Goal: Task Accomplishment & Management: Use online tool/utility

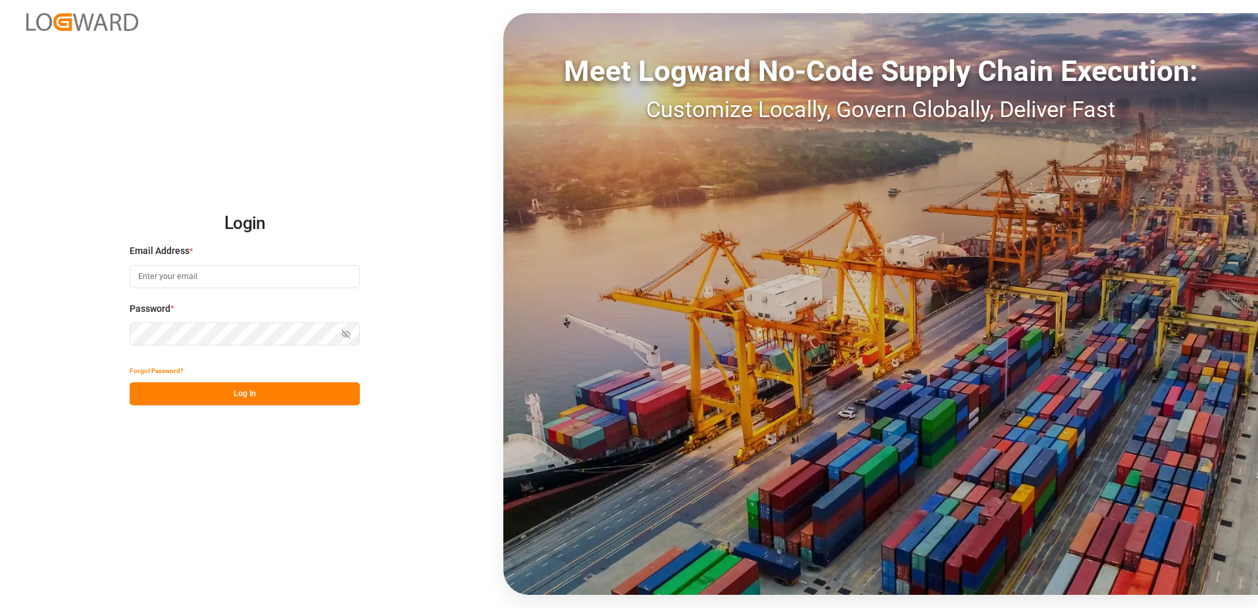
click at [203, 275] on input at bounding box center [245, 276] width 230 height 23
type input "[PERSON_NAME][EMAIL_ADDRESS][DOMAIN_NAME]"
click at [348, 335] on icon "button" at bounding box center [346, 334] width 9 height 9
click at [256, 392] on button "Log In" at bounding box center [245, 393] width 230 height 23
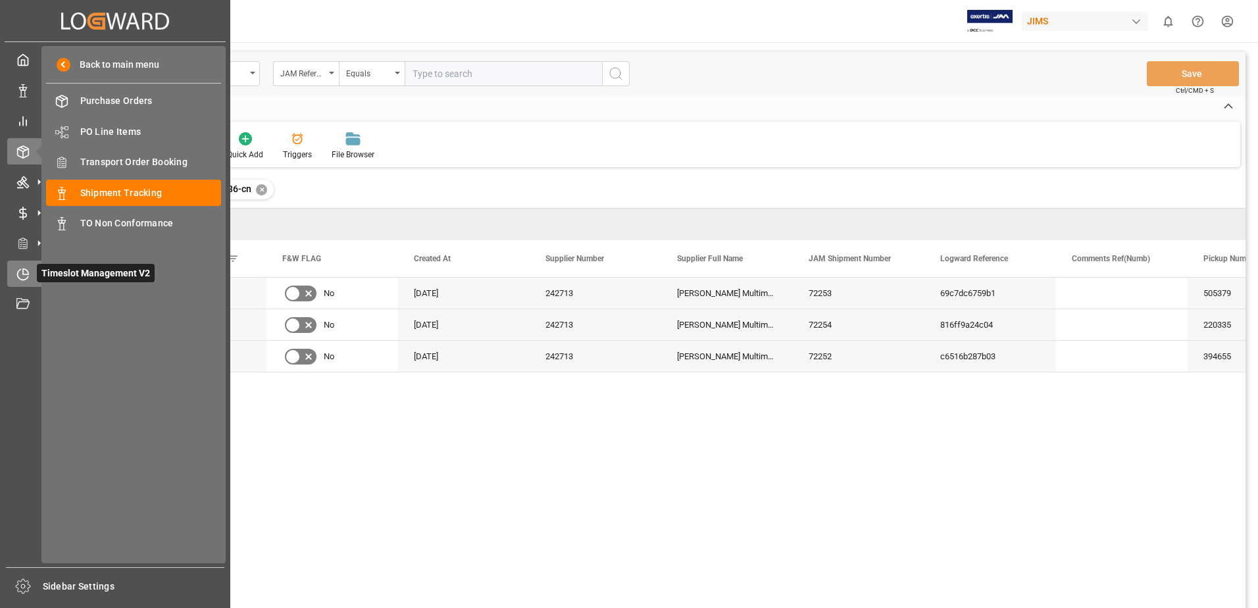
click at [20, 275] on icon at bounding box center [22, 274] width 13 height 13
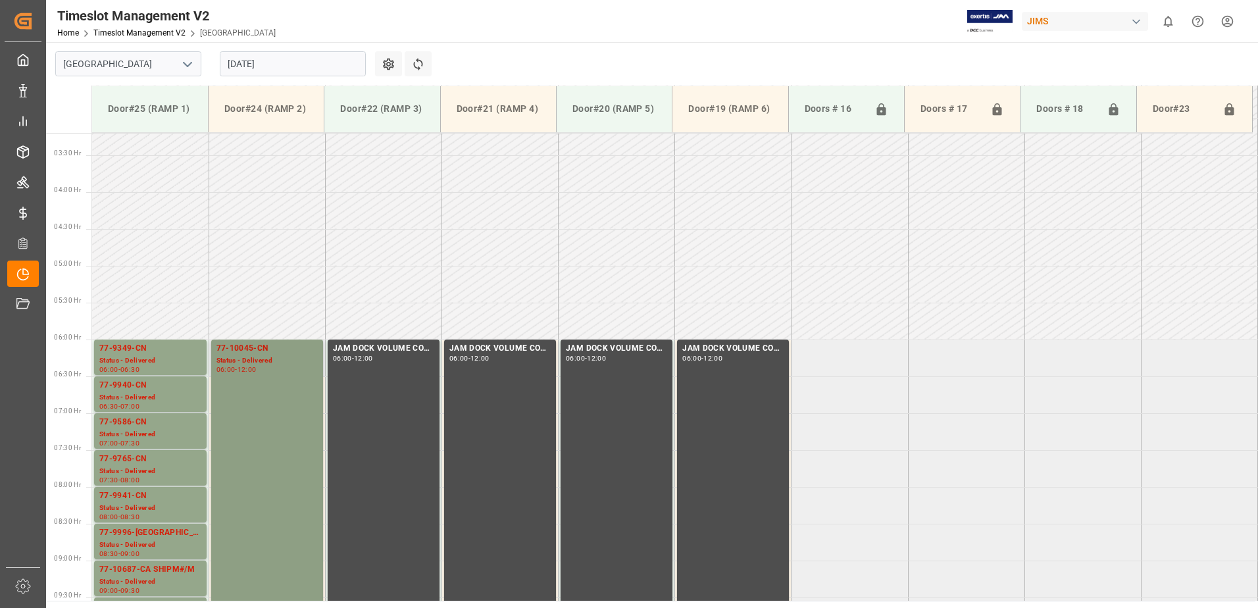
scroll to position [211, 0]
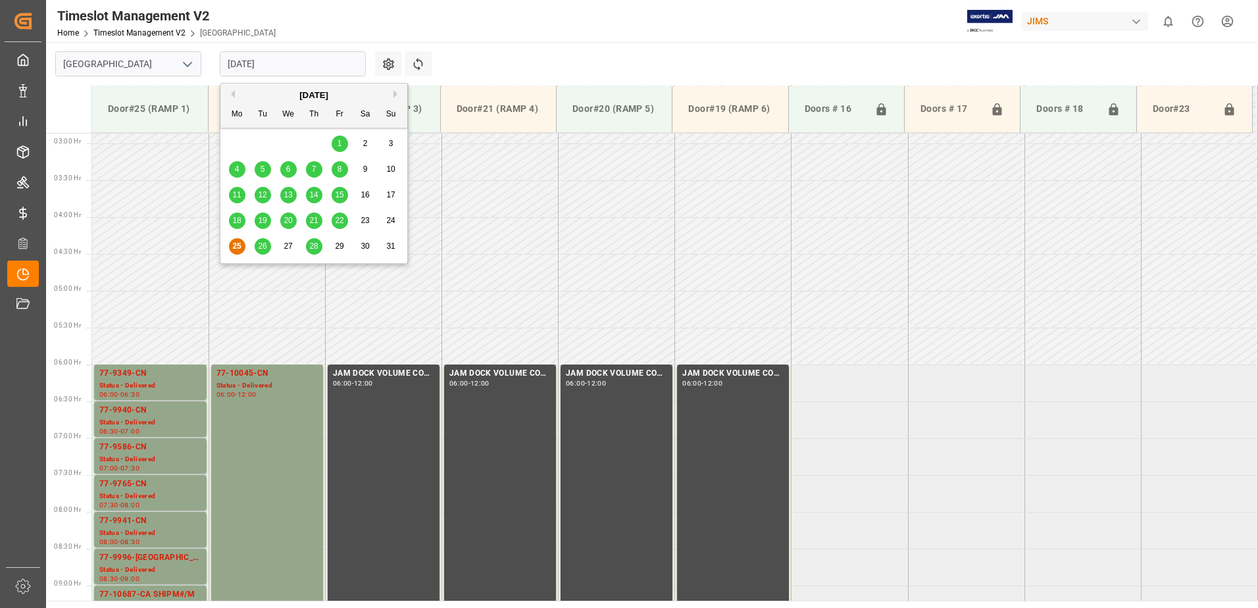
click at [290, 63] on input "[DATE]" at bounding box center [293, 63] width 146 height 25
click at [261, 247] on span "26" at bounding box center [262, 246] width 9 height 9
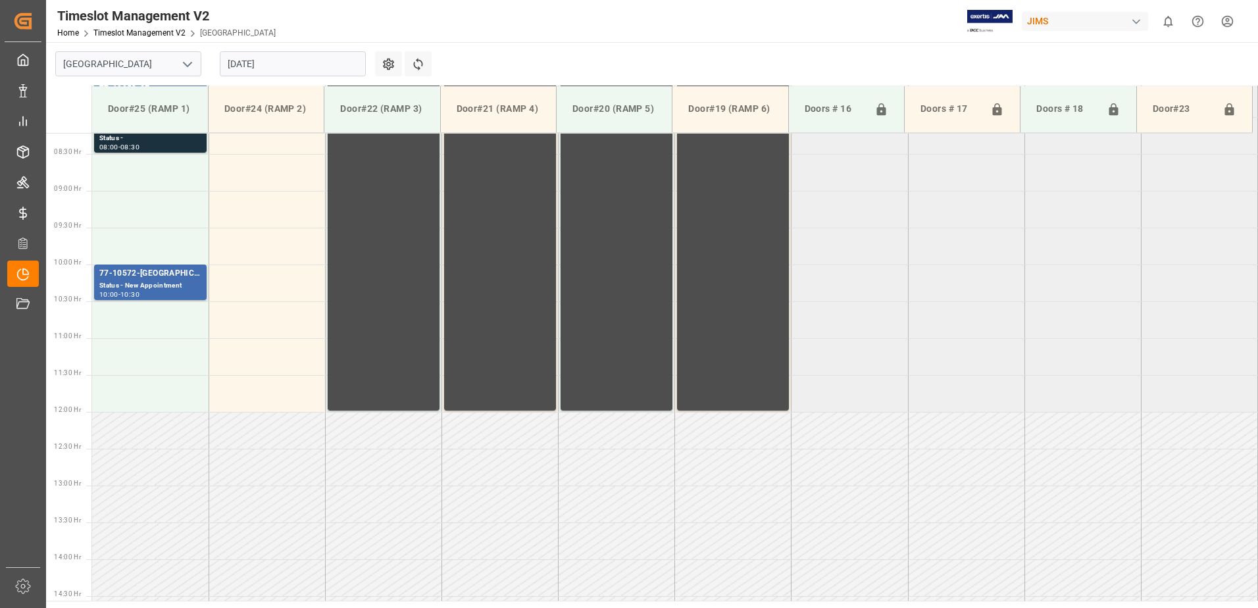
scroll to position [342, 0]
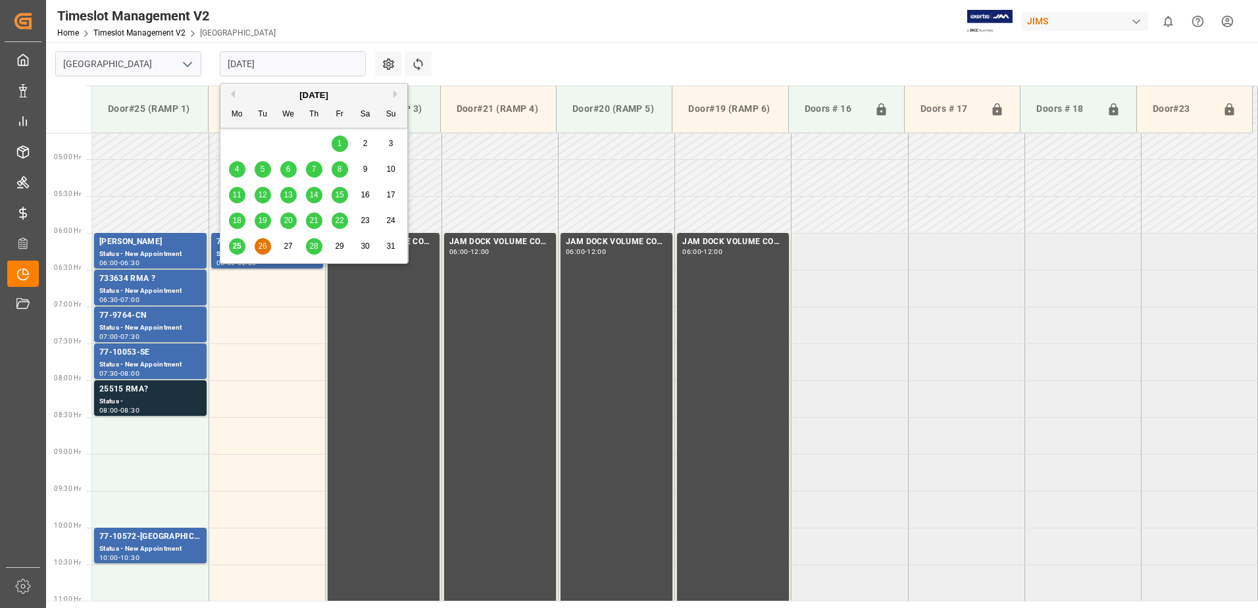
click at [280, 53] on input "[DATE]" at bounding box center [293, 63] width 146 height 25
click at [234, 251] on span "25" at bounding box center [236, 246] width 9 height 9
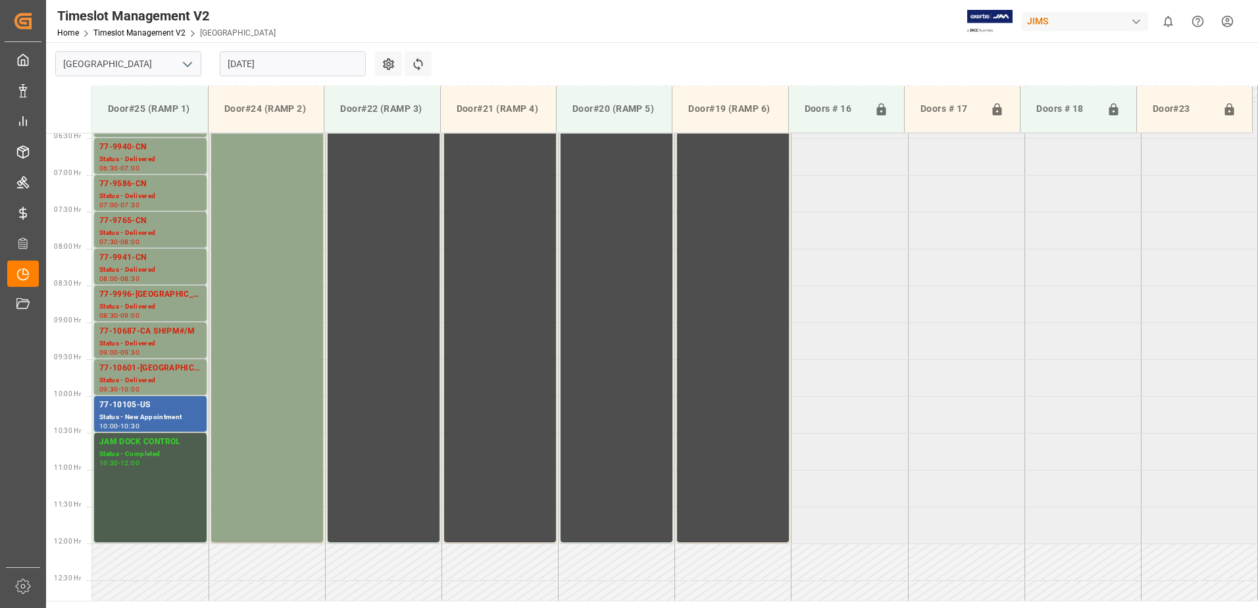
scroll to position [211, 0]
